Goal: Information Seeking & Learning: Check status

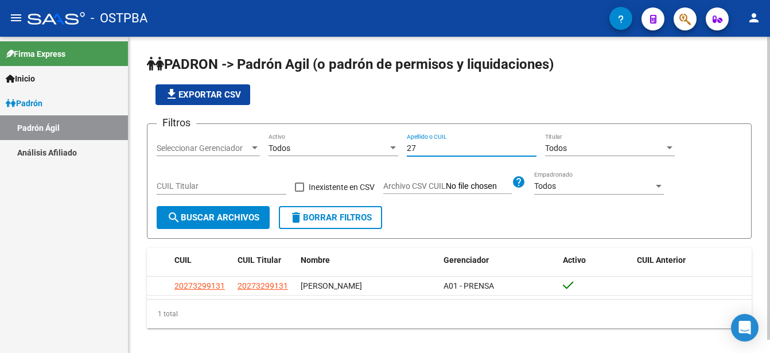
type input "2"
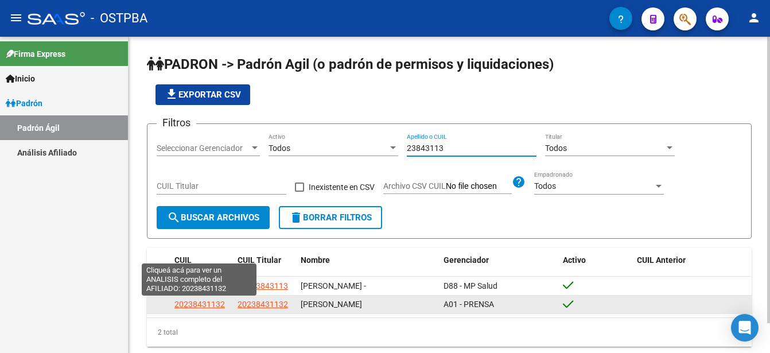
type input "23843113"
click at [208, 303] on span "20238431132" at bounding box center [199, 303] width 50 height 9
type textarea "20238431132"
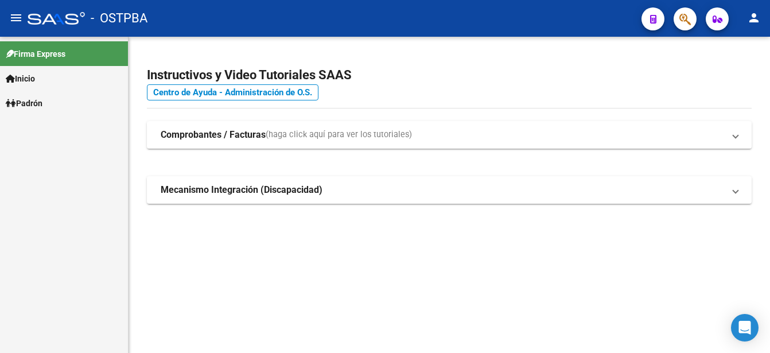
click at [42, 99] on span "Padrón" at bounding box center [24, 103] width 37 height 13
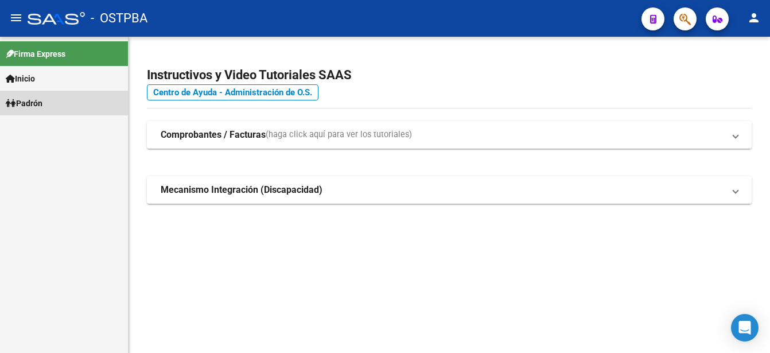
click at [42, 98] on span "Padrón" at bounding box center [24, 103] width 37 height 13
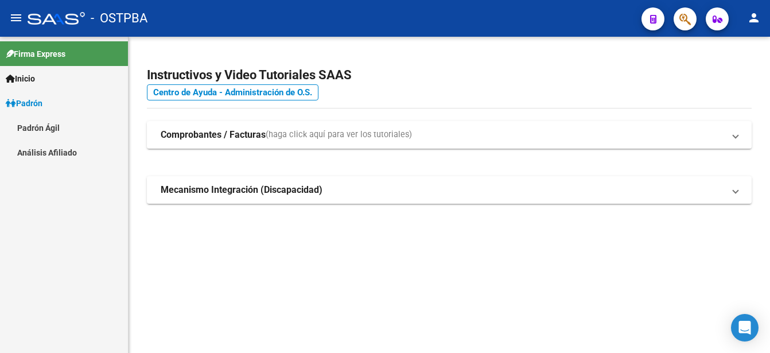
click at [46, 126] on link "Padrón Ágil" at bounding box center [64, 127] width 128 height 25
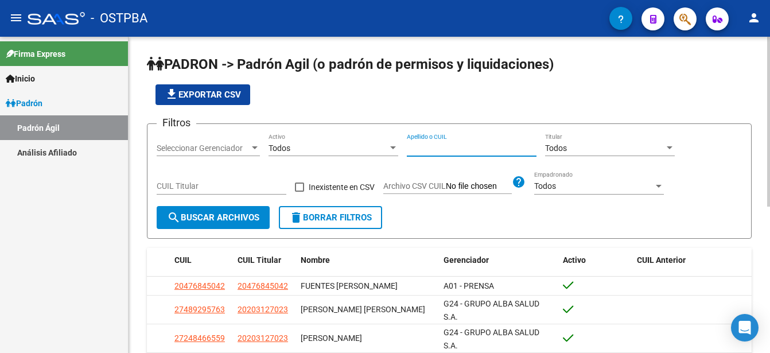
click at [410, 147] on input "Apellido o CUIL" at bounding box center [472, 148] width 130 height 10
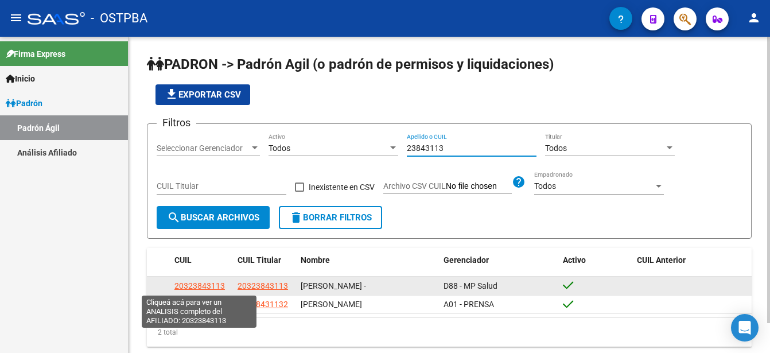
type input "23843113"
click at [213, 283] on span "20323843113" at bounding box center [199, 285] width 50 height 9
type textarea "20323843113"
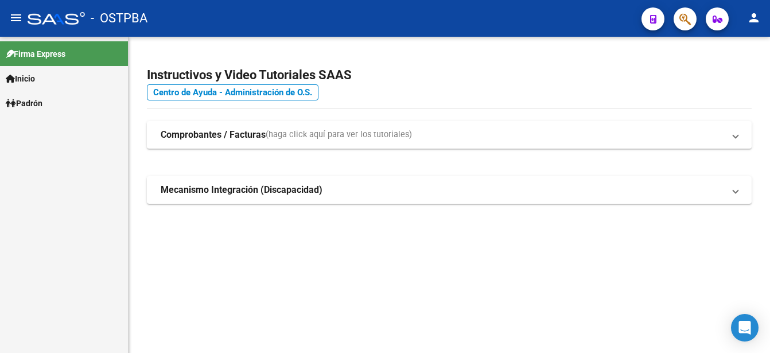
click at [34, 102] on span "Padrón" at bounding box center [24, 103] width 37 height 13
drag, startPoint x: 34, startPoint y: 102, endPoint x: 44, endPoint y: 124, distance: 23.9
click at [44, 124] on link "Padrón Ágil" at bounding box center [64, 127] width 128 height 25
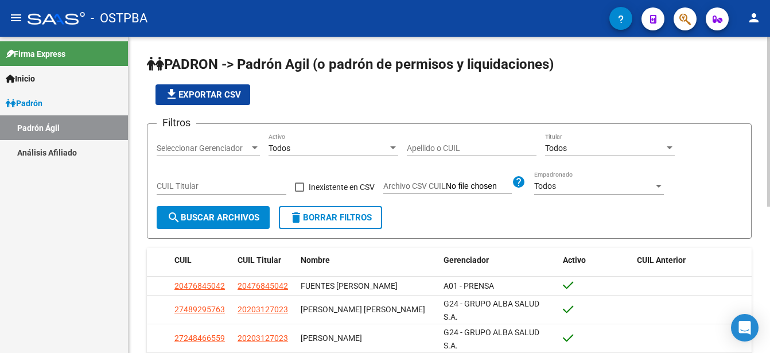
click at [416, 147] on input "Apellido o CUIL" at bounding box center [472, 148] width 130 height 10
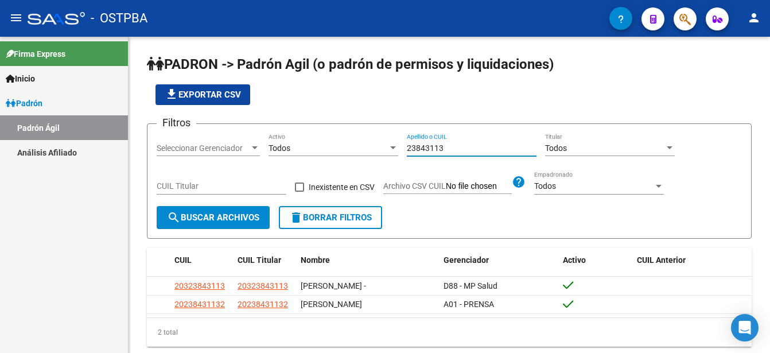
type input "23843113"
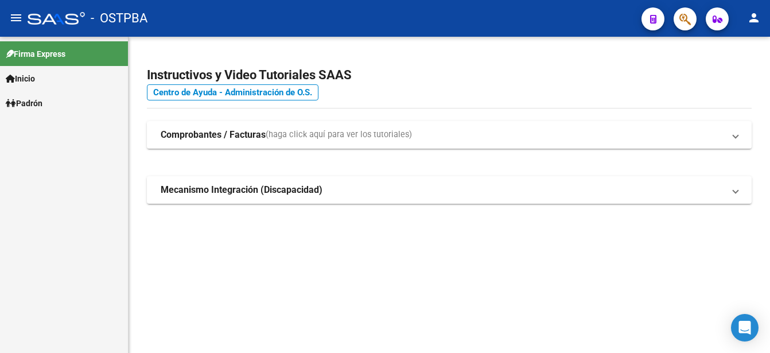
click at [42, 99] on span "Padrón" at bounding box center [24, 103] width 37 height 13
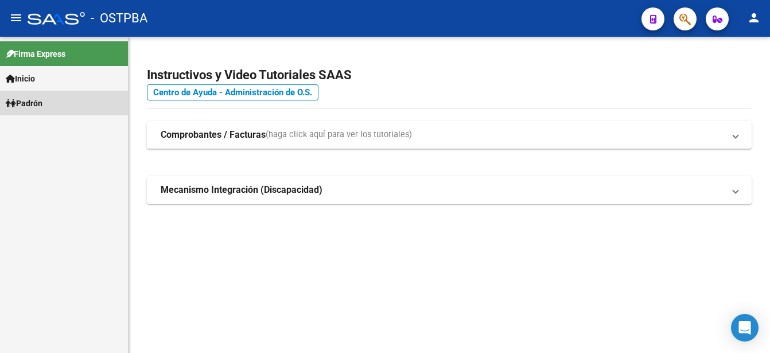
click at [42, 99] on span "Padrón" at bounding box center [24, 103] width 37 height 13
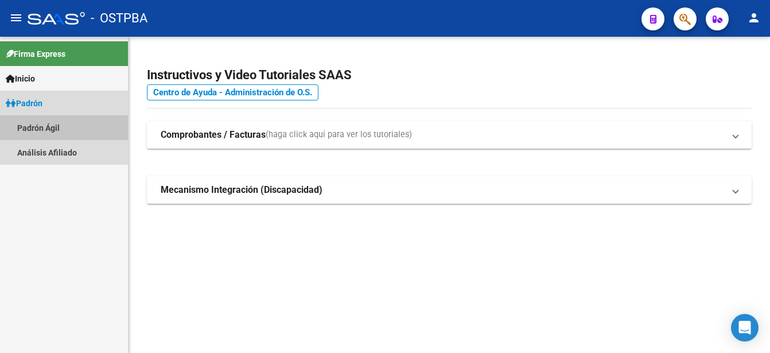
click at [54, 126] on link "Padrón Ágil" at bounding box center [64, 127] width 128 height 25
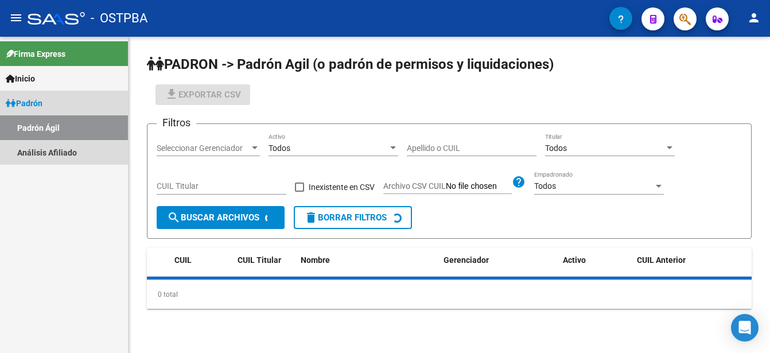
click at [54, 126] on link "Padrón Ágil" at bounding box center [64, 127] width 128 height 25
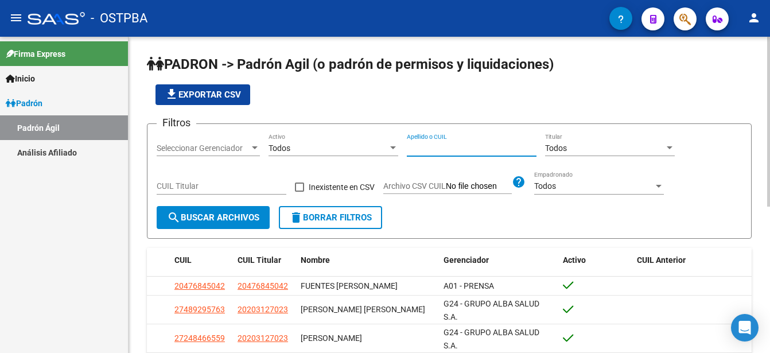
click at [410, 149] on input "Apellido o CUIL" at bounding box center [472, 148] width 130 height 10
